Goal: Task Accomplishment & Management: Manage account settings

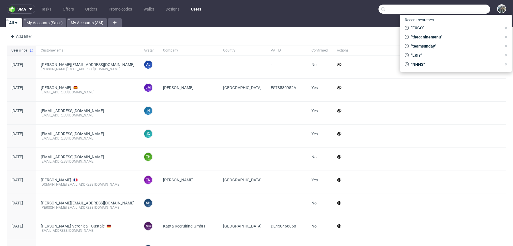
click at [460, 7] on input "text" at bounding box center [435, 9] width 112 height 9
paste input "cloudandcuckoo"
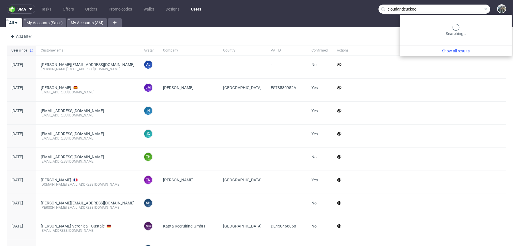
type input "cloudandcuckoo"
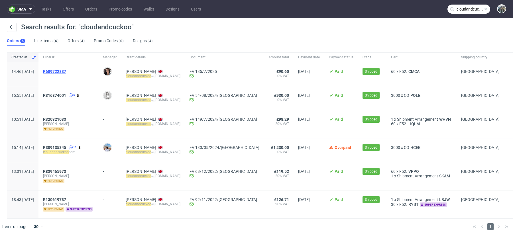
click at [66, 70] on span "R689722837" at bounding box center [54, 71] width 23 height 5
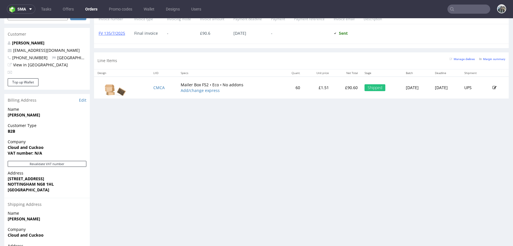
scroll to position [256, 0]
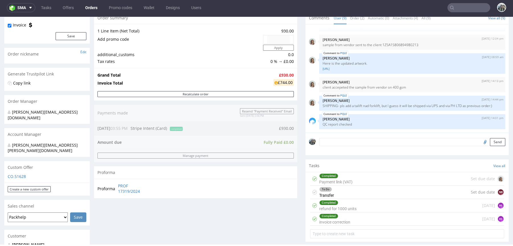
scroll to position [214, 0]
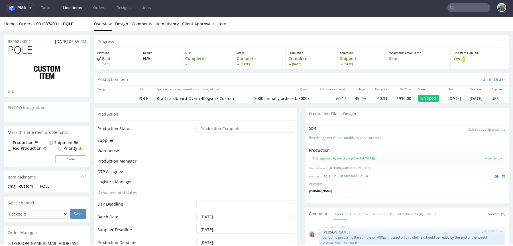
scroll to position [87, 0]
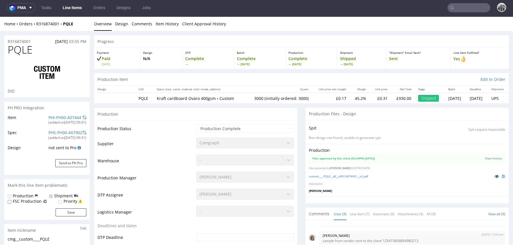
select select "in_progress"
click at [495, 177] on icon at bounding box center [497, 176] width 5 height 4
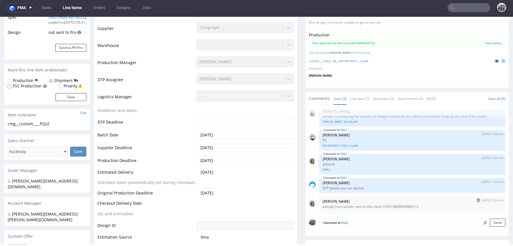
scroll to position [0, 0]
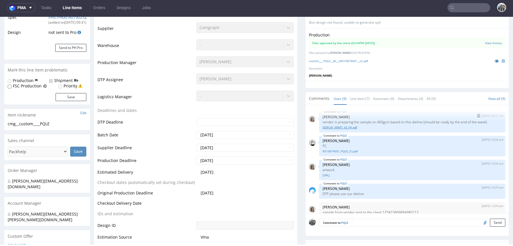
click at [338, 127] on link "DISPLAY_KRAFT_V3_(4).pdf" at bounding box center [412, 127] width 179 height 4
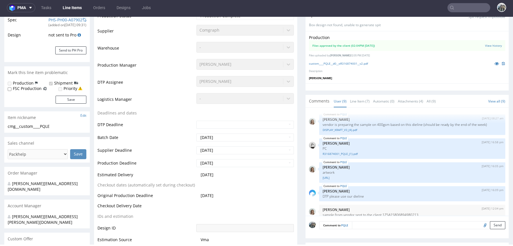
scroll to position [117, 0]
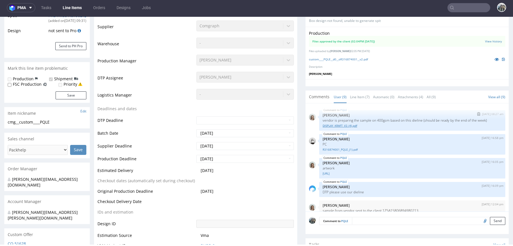
click at [346, 126] on link "DISPLAY_KRAFT_V3_(4).pdf" at bounding box center [412, 126] width 179 height 4
click at [340, 125] on link "DISPLAY_KRAFT_V3_(4).pdf" at bounding box center [412, 126] width 179 height 4
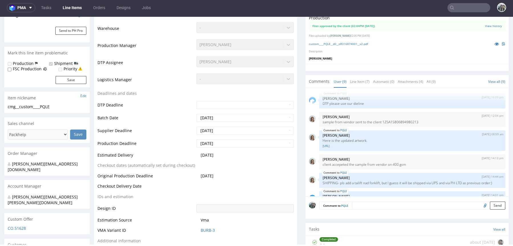
scroll to position [87, 0]
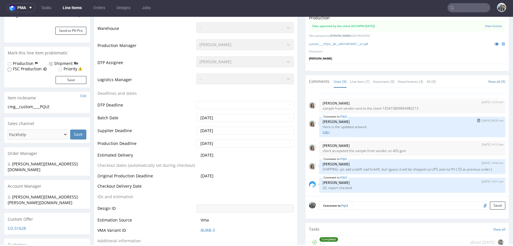
click at [342, 131] on link "Cloud_and_Cuckoo_Goo-Card_GC1_400gsm-v1.4-OutlinedText.ai" at bounding box center [412, 132] width 179 height 4
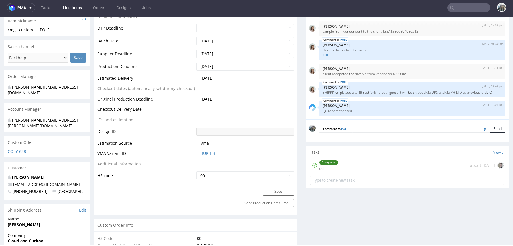
scroll to position [232, 0]
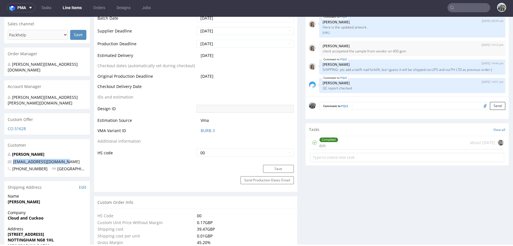
drag, startPoint x: 74, startPoint y: 150, endPoint x: 0, endPoint y: 149, distance: 74.4
copy span "cloudandcuckoo@gmail.com"
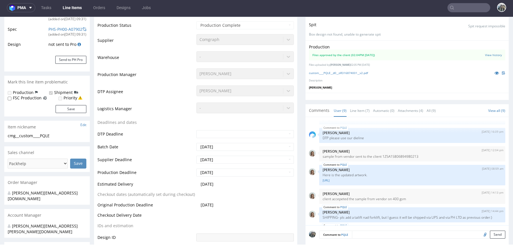
scroll to position [0, 0]
